Goal: Information Seeking & Learning: Learn about a topic

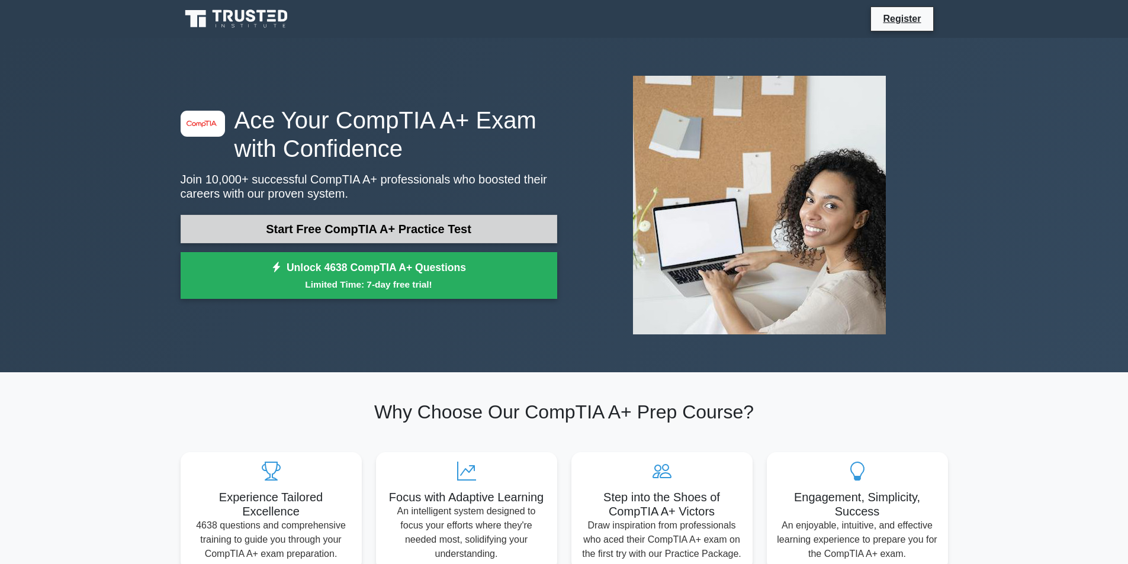
click at [328, 231] on link "Start Free CompTIA A+ Practice Test" at bounding box center [369, 229] width 376 height 28
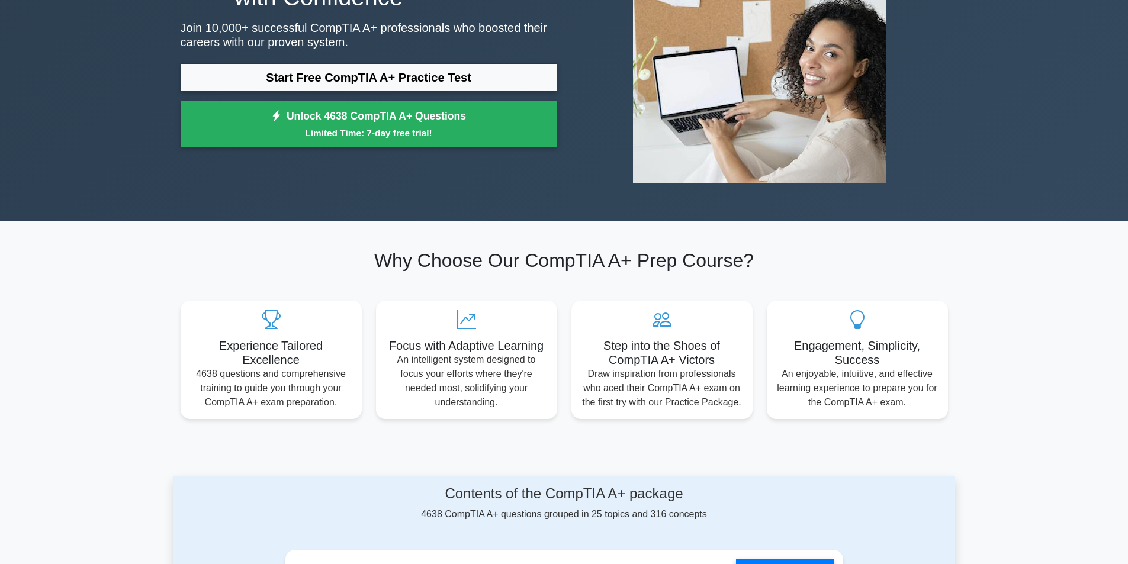
scroll to position [178, 0]
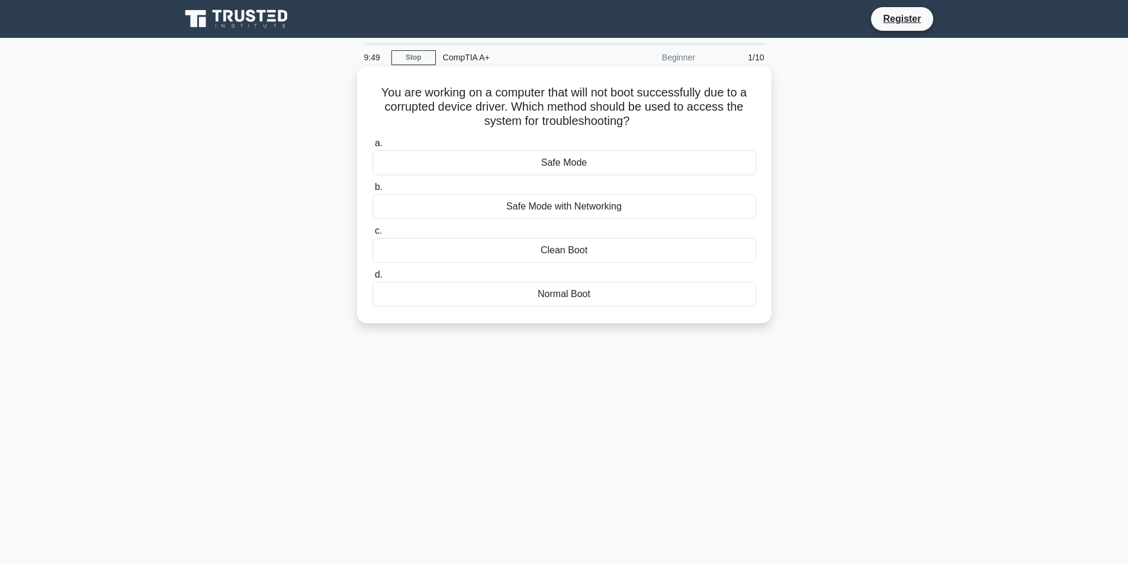
click at [529, 170] on div "Safe Mode" at bounding box center [564, 162] width 384 height 25
click at [372, 147] on input "a. Safe Mode" at bounding box center [372, 144] width 0 height 8
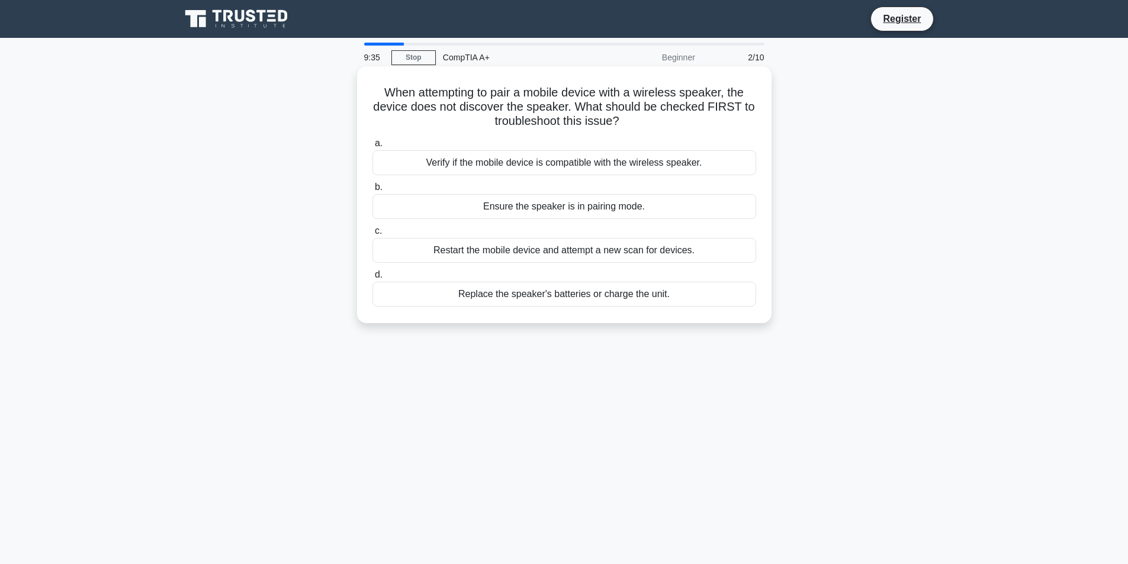
click at [582, 213] on div "Ensure the speaker is in pairing mode." at bounding box center [564, 206] width 384 height 25
click at [372, 191] on input "b. Ensure the speaker is in pairing mode." at bounding box center [372, 187] width 0 height 8
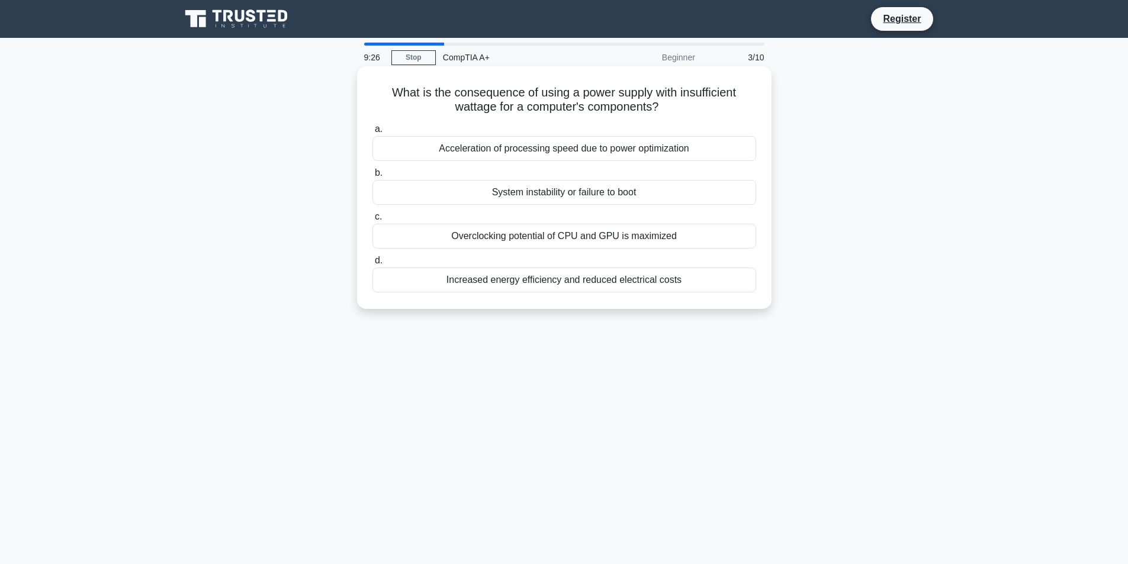
click at [576, 192] on div "System instability or failure to boot" at bounding box center [564, 192] width 384 height 25
click at [372, 177] on input "b. System instability or failure to boot" at bounding box center [372, 173] width 0 height 8
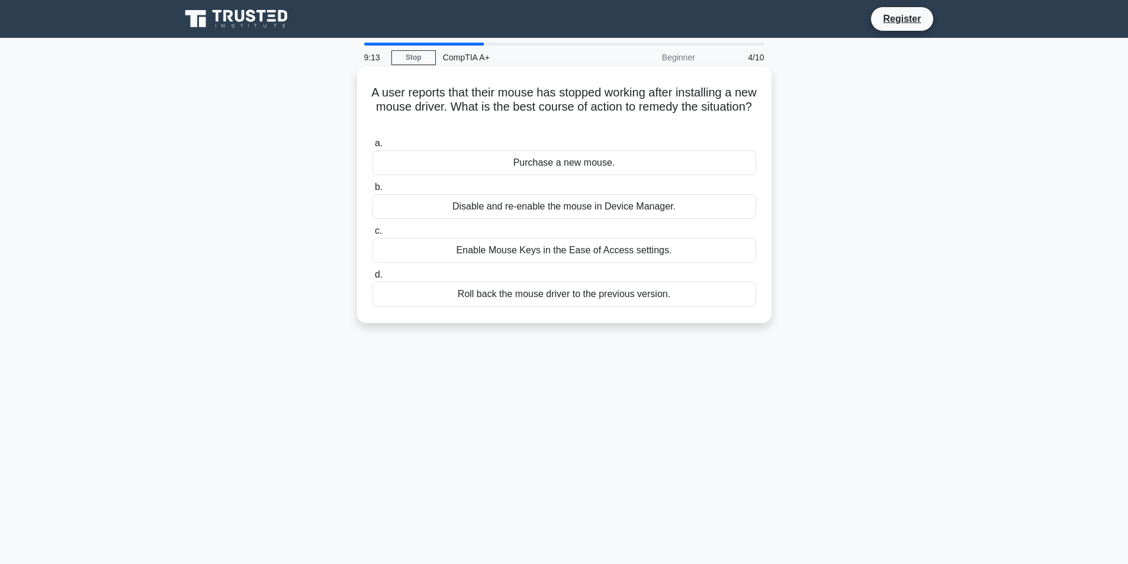
click at [615, 297] on div "Roll back the mouse driver to the previous version." at bounding box center [564, 294] width 384 height 25
click at [372, 279] on input "d. Roll back the mouse driver to the previous version." at bounding box center [372, 275] width 0 height 8
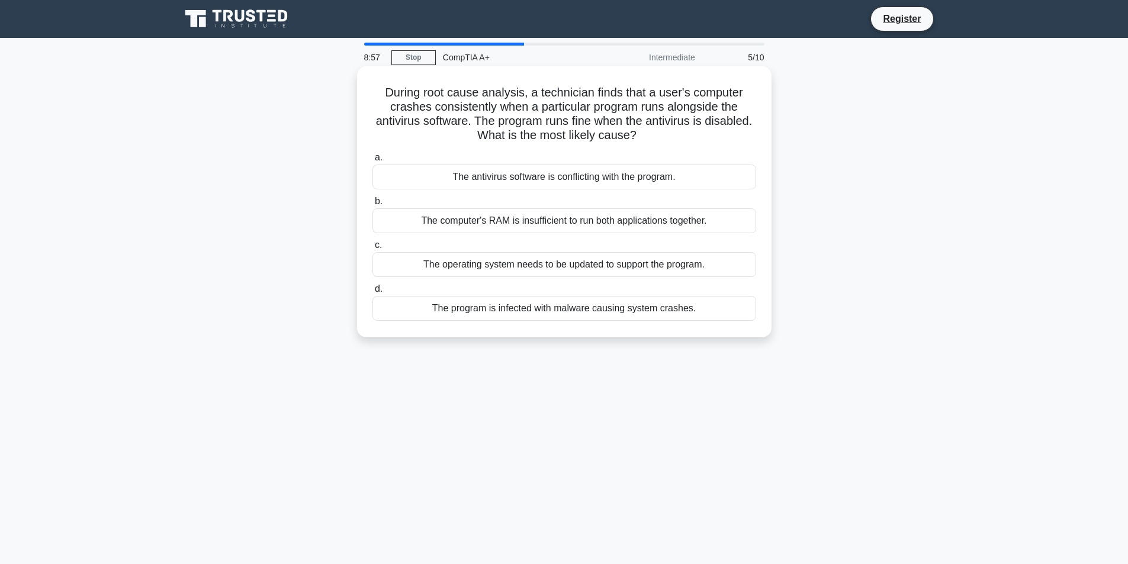
click at [575, 177] on div "The antivirus software is conflicting with the program." at bounding box center [564, 177] width 384 height 25
click at [372, 162] on input "a. The antivirus software is conflicting with the program." at bounding box center [372, 158] width 0 height 8
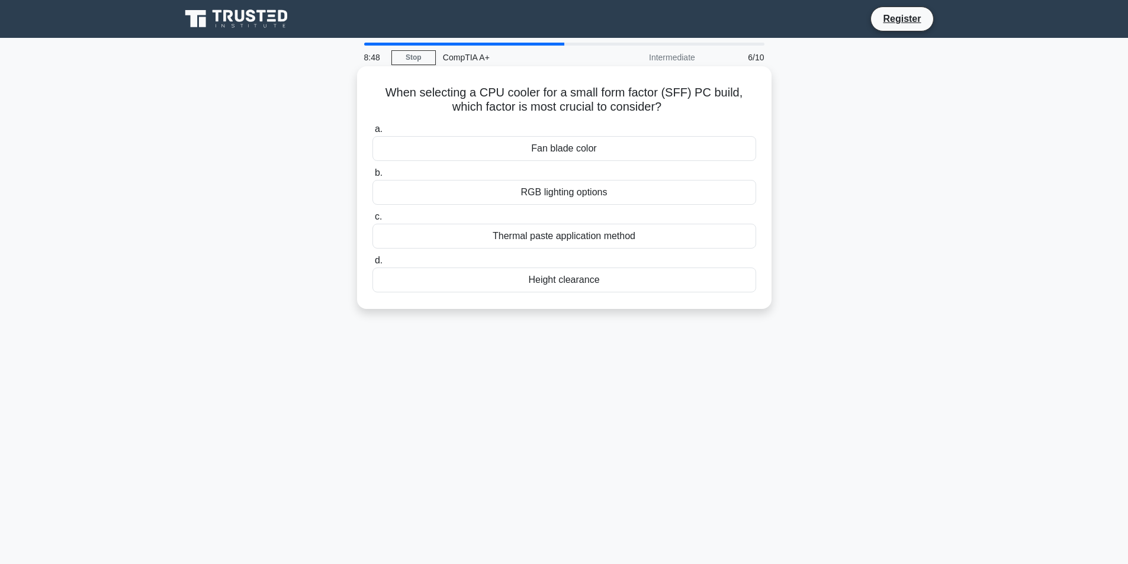
click at [583, 280] on div "Height clearance" at bounding box center [564, 280] width 384 height 25
click at [372, 265] on input "d. Height clearance" at bounding box center [372, 261] width 0 height 8
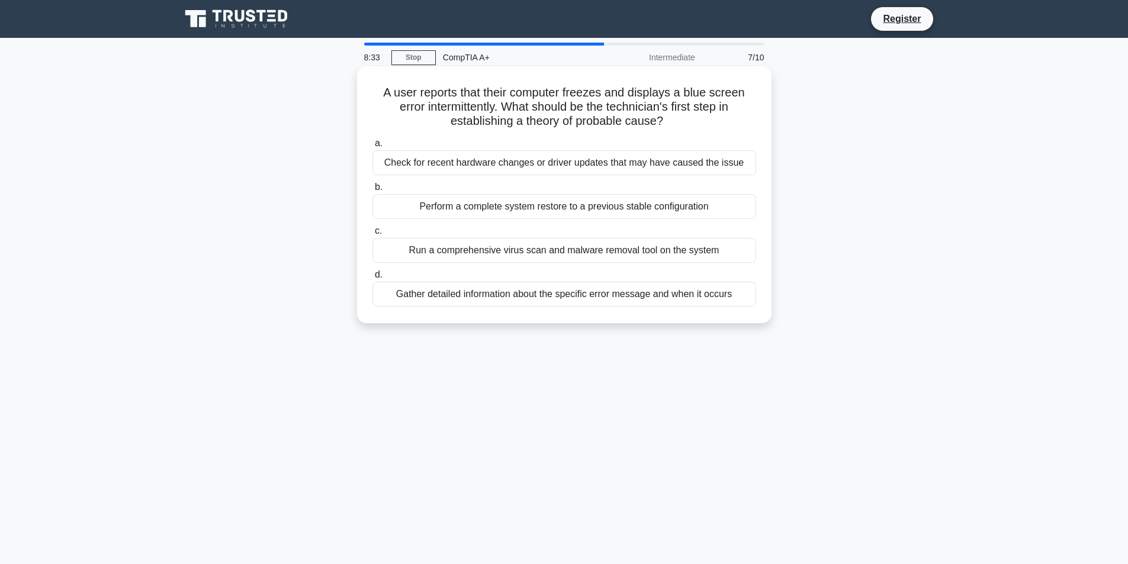
click at [686, 296] on div "Gather detailed information about the specific error message and when it occurs" at bounding box center [564, 294] width 384 height 25
click at [372, 279] on input "d. Gather detailed information about the specific error message and when it occ…" at bounding box center [372, 275] width 0 height 8
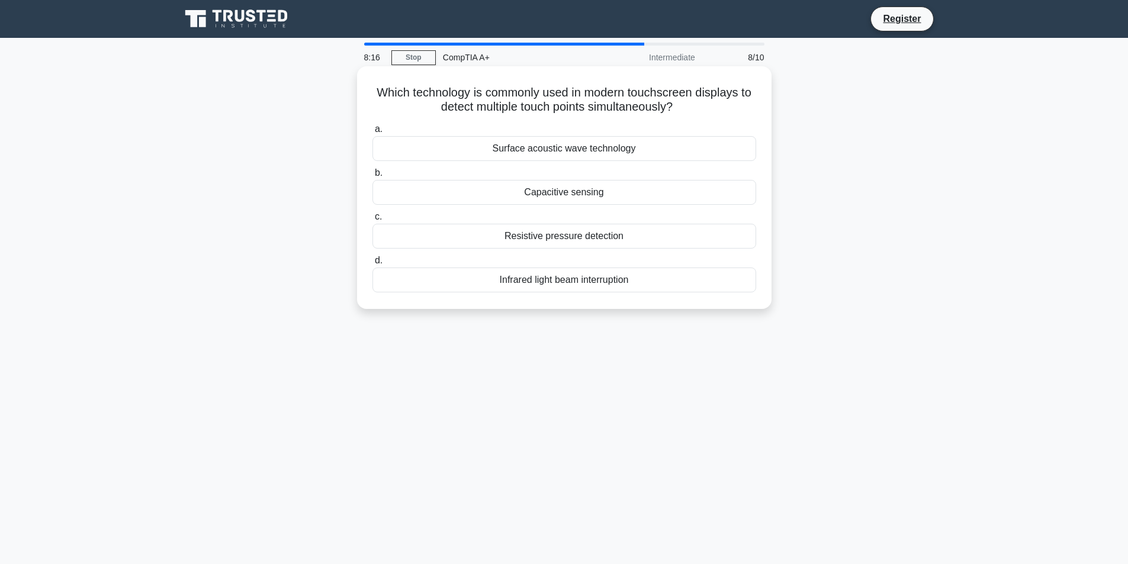
click at [597, 240] on div "Resistive pressure detection" at bounding box center [564, 236] width 384 height 25
click at [372, 221] on input "c. Resistive pressure detection" at bounding box center [372, 217] width 0 height 8
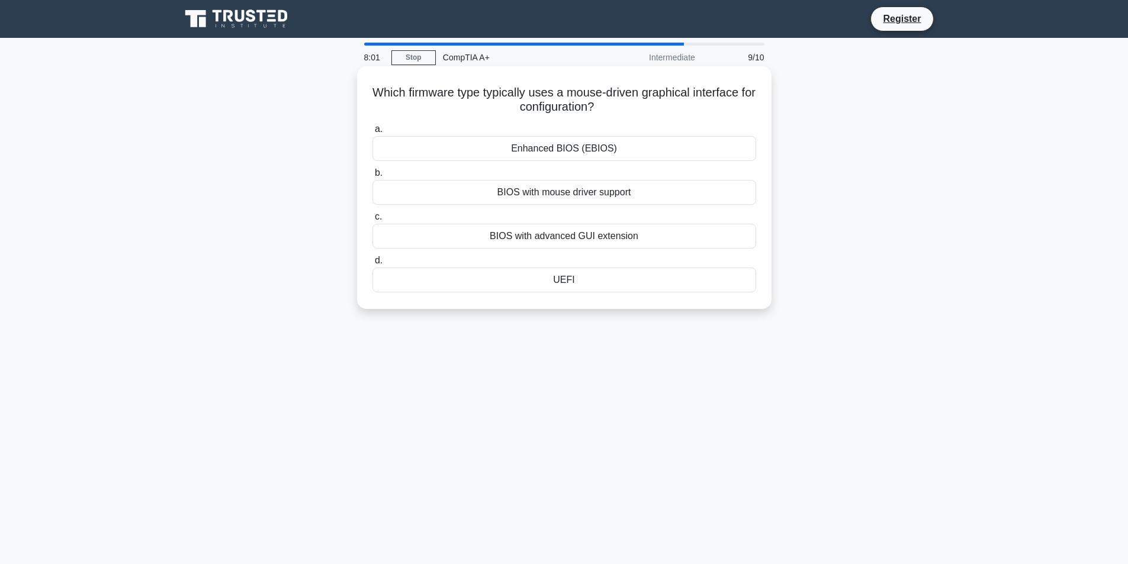
click at [636, 283] on div "UEFI" at bounding box center [564, 280] width 384 height 25
click at [372, 265] on input "d. UEFI" at bounding box center [372, 261] width 0 height 8
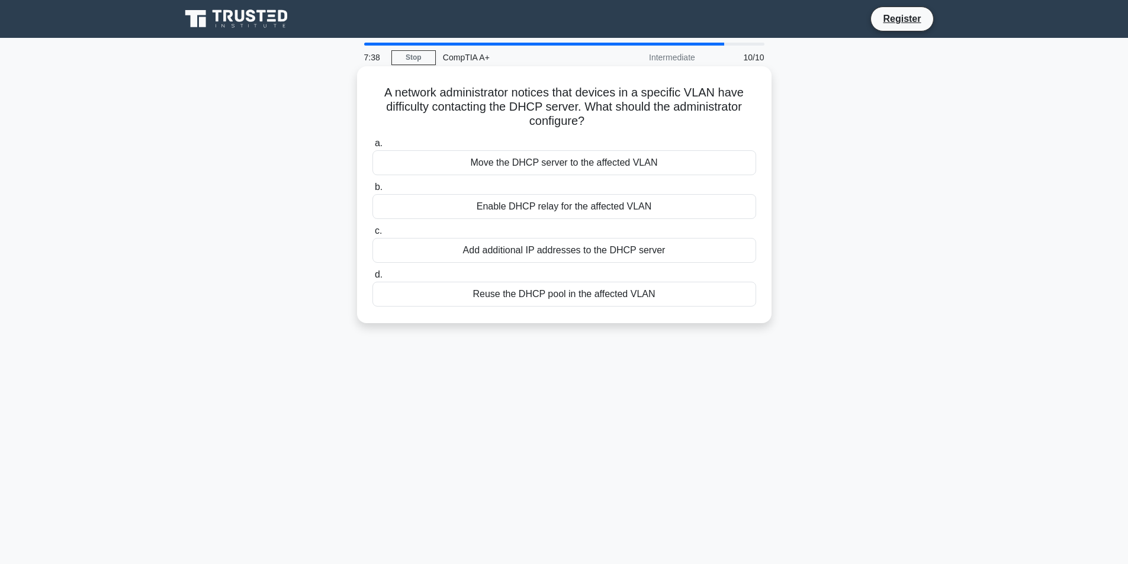
click at [641, 250] on div "Add additional IP addresses to the DHCP server" at bounding box center [564, 250] width 384 height 25
click at [372, 235] on input "c. Add additional IP addresses to the DHCP server" at bounding box center [372, 231] width 0 height 8
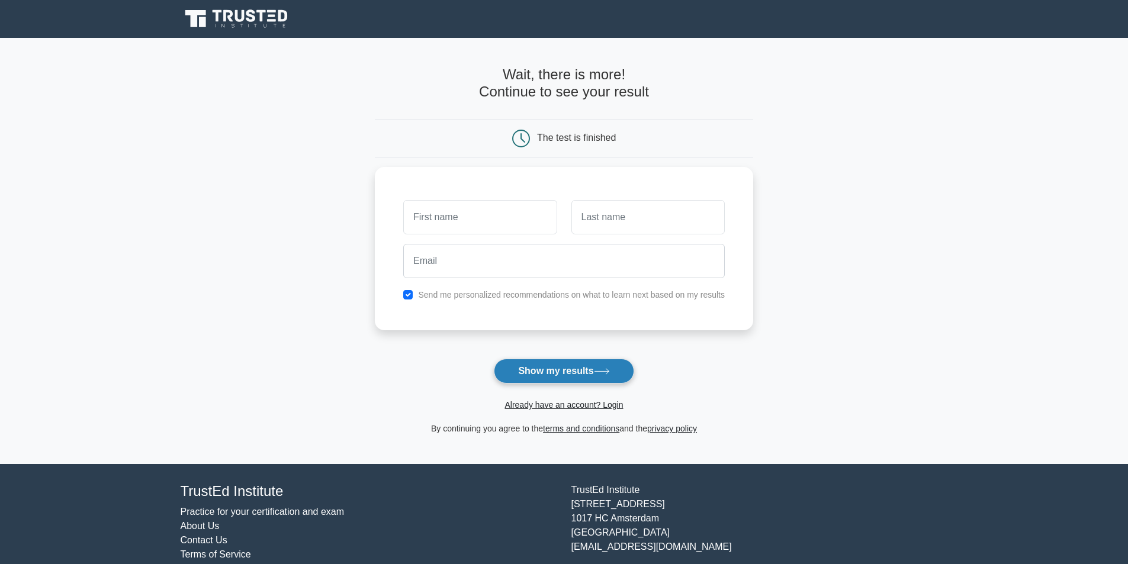
click at [549, 372] on button "Show my results" at bounding box center [564, 371] width 140 height 25
type input "a"
click at [610, 224] on input "text" at bounding box center [647, 214] width 153 height 34
type input "e"
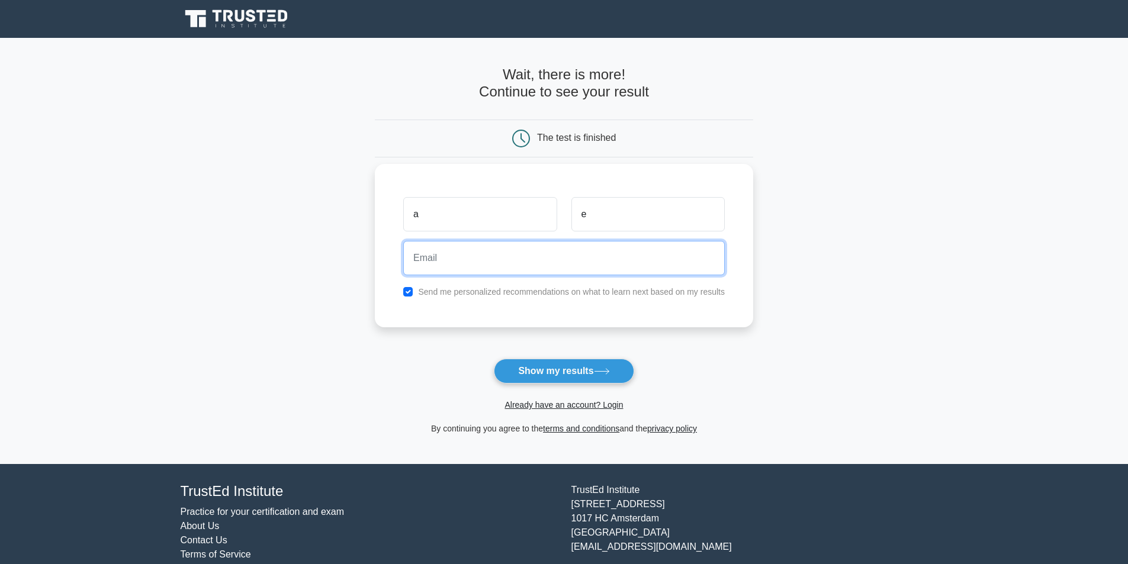
click at [581, 261] on input "email" at bounding box center [563, 258] width 321 height 34
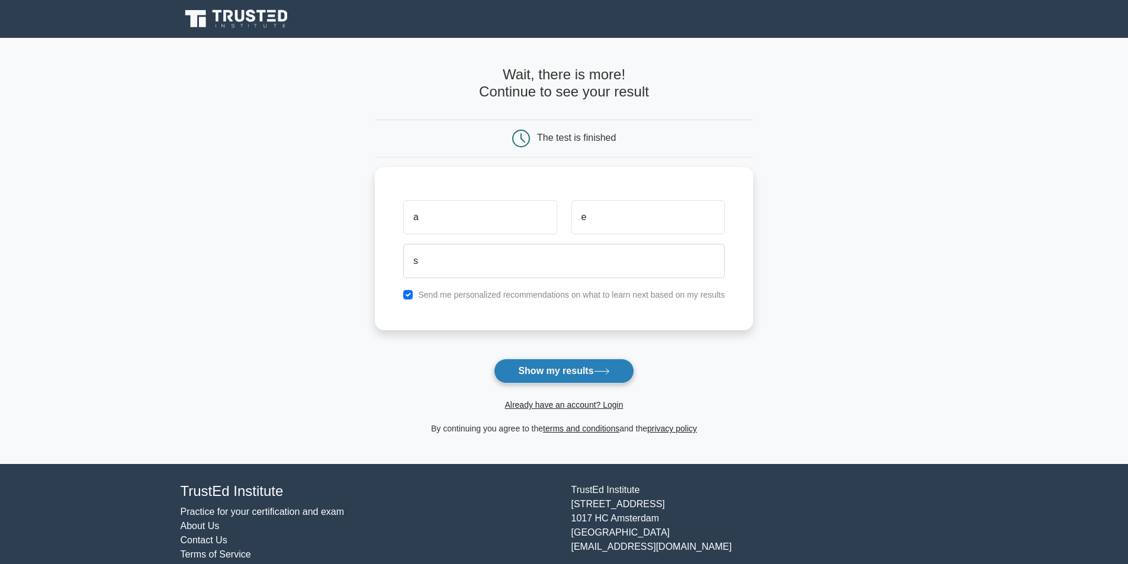
click at [571, 369] on button "Show my results" at bounding box center [564, 371] width 140 height 25
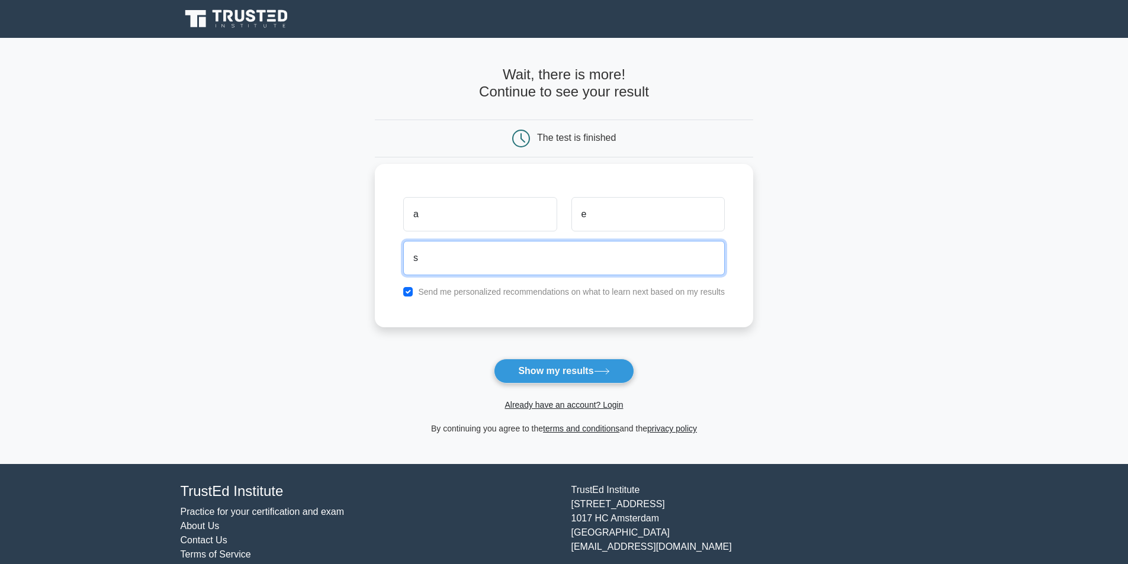
click at [535, 266] on input "s" at bounding box center [563, 258] width 321 height 34
type input "s@[DOMAIN_NAME]"
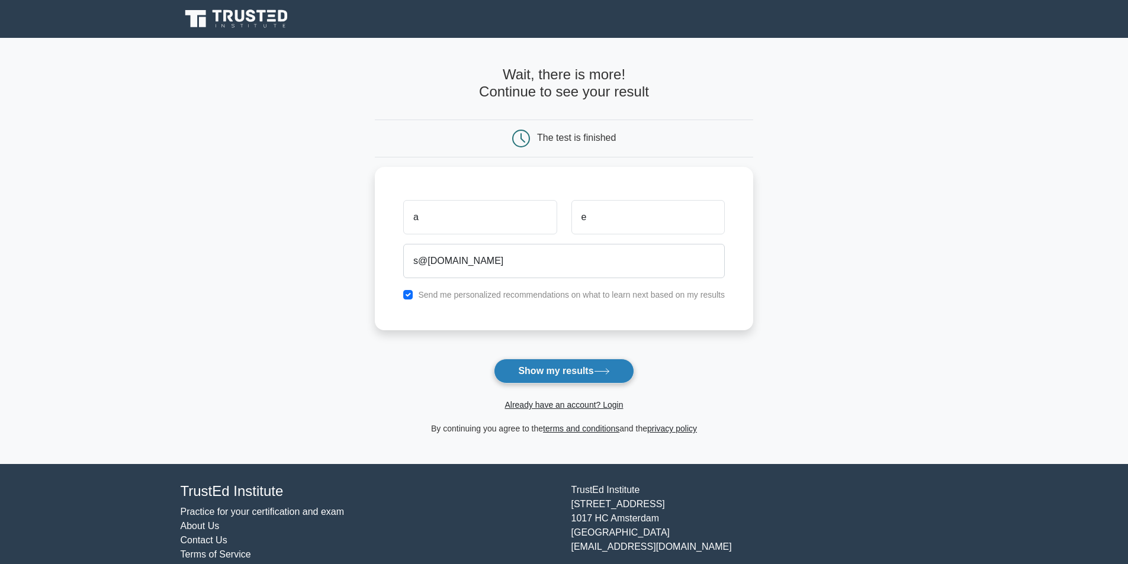
click at [561, 365] on button "Show my results" at bounding box center [564, 371] width 140 height 25
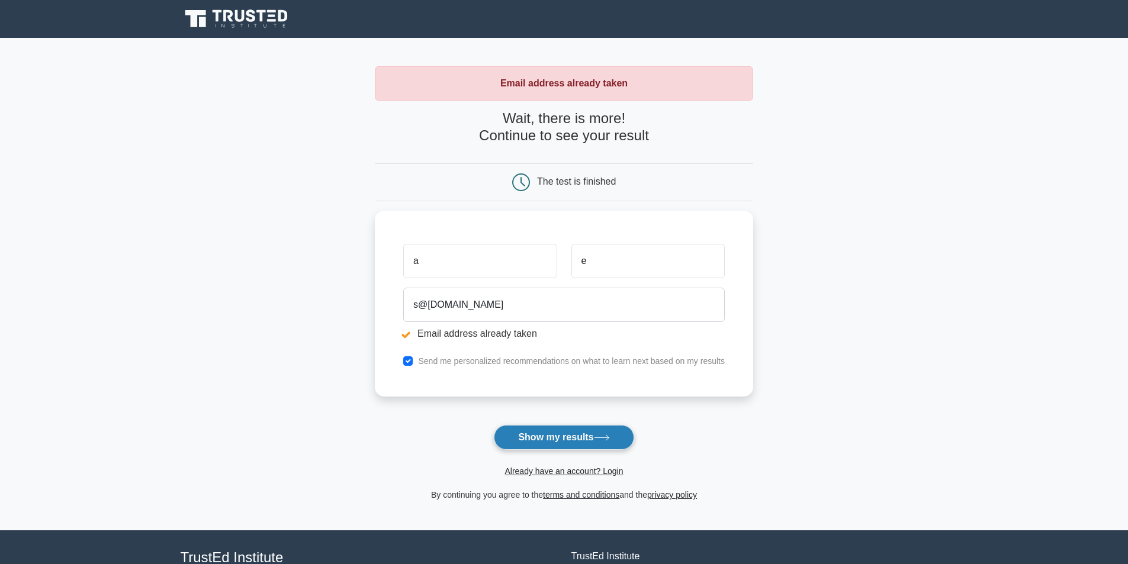
click at [527, 434] on button "Show my results" at bounding box center [564, 437] width 140 height 25
drag, startPoint x: 0, startPoint y: 0, endPoint x: 526, endPoint y: 434, distance: 681.9
click at [526, 434] on button "Show my results" at bounding box center [564, 437] width 140 height 25
